Goal: Information Seeking & Learning: Check status

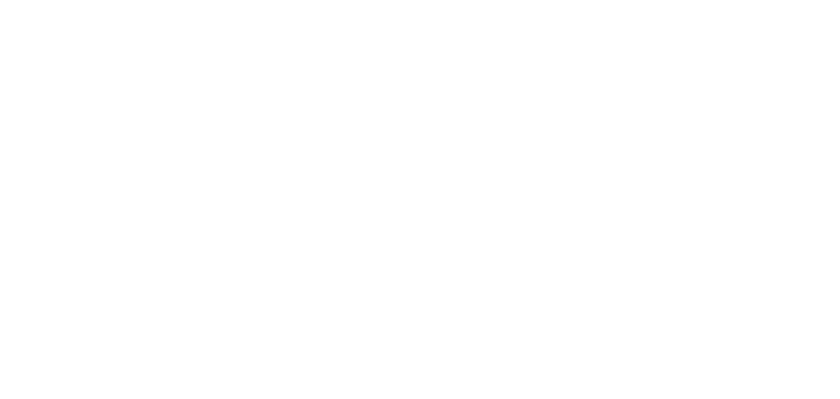
select select "message"
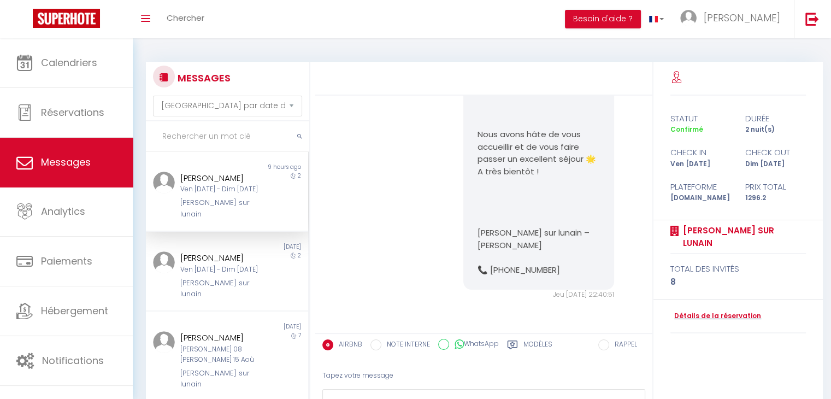
scroll to position [1455, 0]
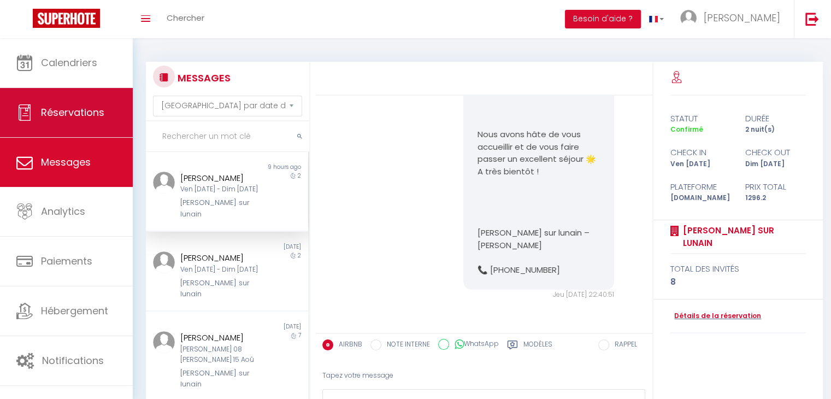
click at [54, 109] on span "Réservations" at bounding box center [72, 113] width 63 height 14
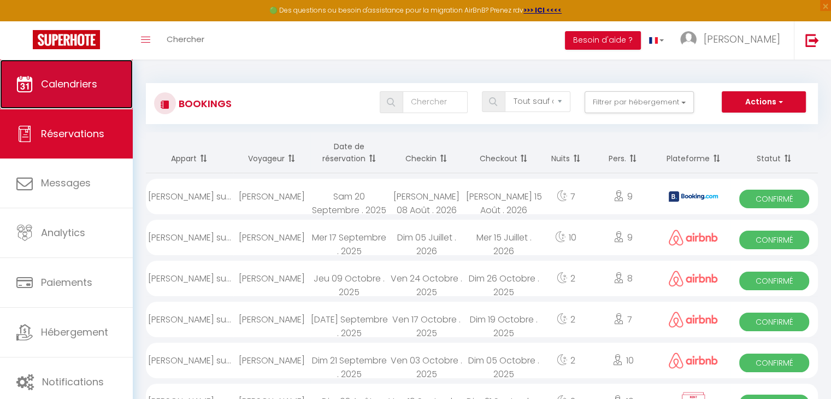
click at [69, 97] on link "Calendriers" at bounding box center [66, 84] width 133 height 49
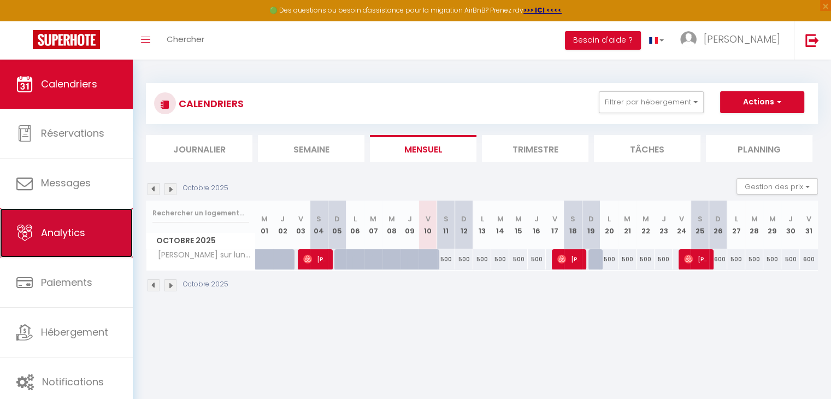
click at [79, 232] on span "Analytics" at bounding box center [63, 233] width 44 height 14
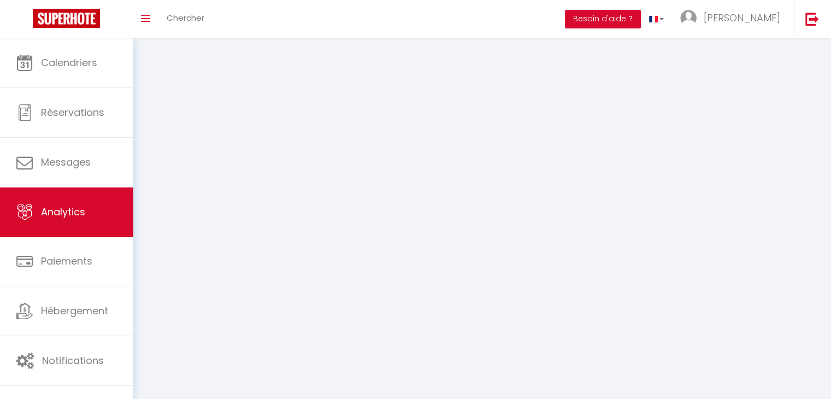
select select "2025"
select select "10"
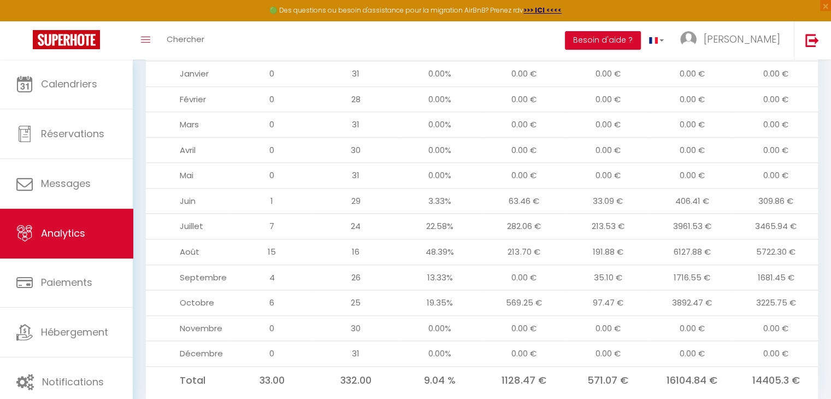
scroll to position [1220, 0]
